Goal: Transaction & Acquisition: Purchase product/service

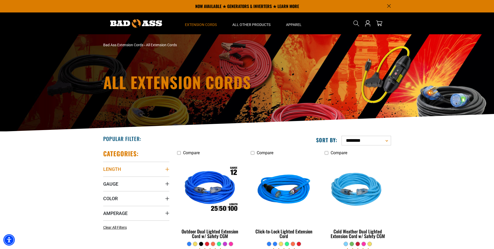
click at [165, 169] on summary "Length" at bounding box center [136, 169] width 66 height 15
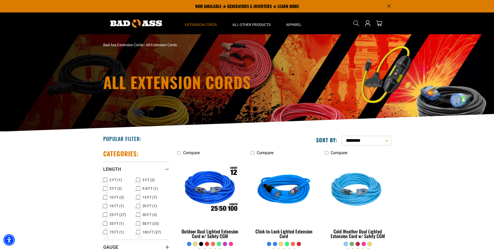
click at [139, 223] on icon at bounding box center [138, 223] width 4 height 7
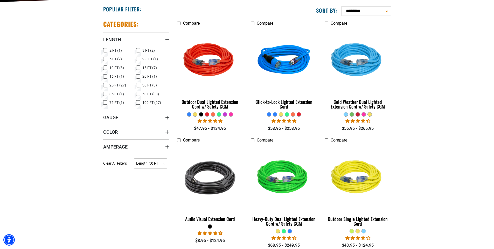
scroll to position [130, 0]
click at [131, 116] on summary "Gauge" at bounding box center [136, 117] width 66 height 15
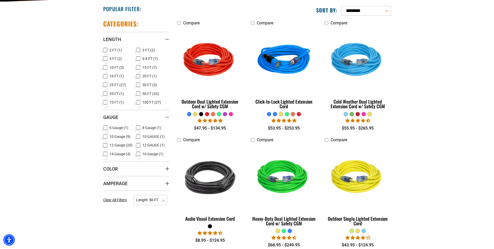
click at [105, 146] on icon at bounding box center [105, 145] width 4 height 7
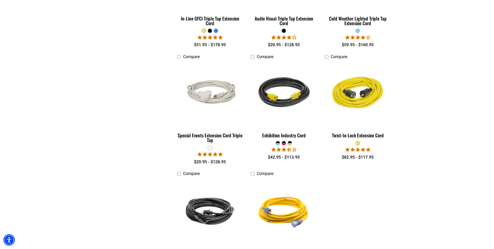
scroll to position [700, 0]
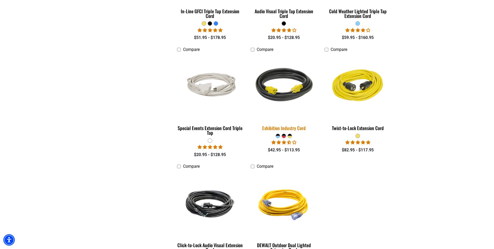
click at [288, 88] on img at bounding box center [284, 87] width 73 height 66
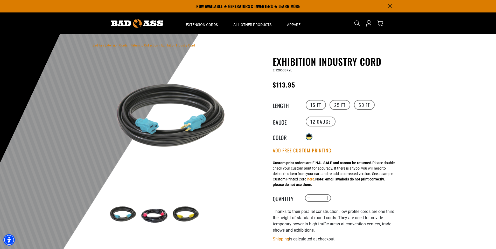
click at [308, 137] on div at bounding box center [308, 138] width 5 height 3
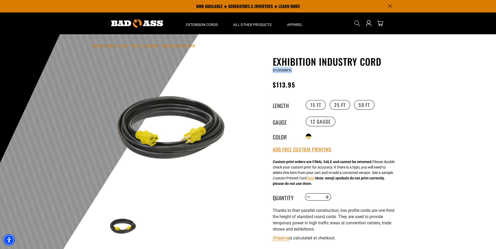
drag, startPoint x: 293, startPoint y: 70, endPoint x: 273, endPoint y: 72, distance: 19.5
click at [273, 72] on div "EI12050BKYL" at bounding box center [336, 70] width 127 height 6
copy span "EI12050BKYL"
